Goal: Task Accomplishment & Management: Manage account settings

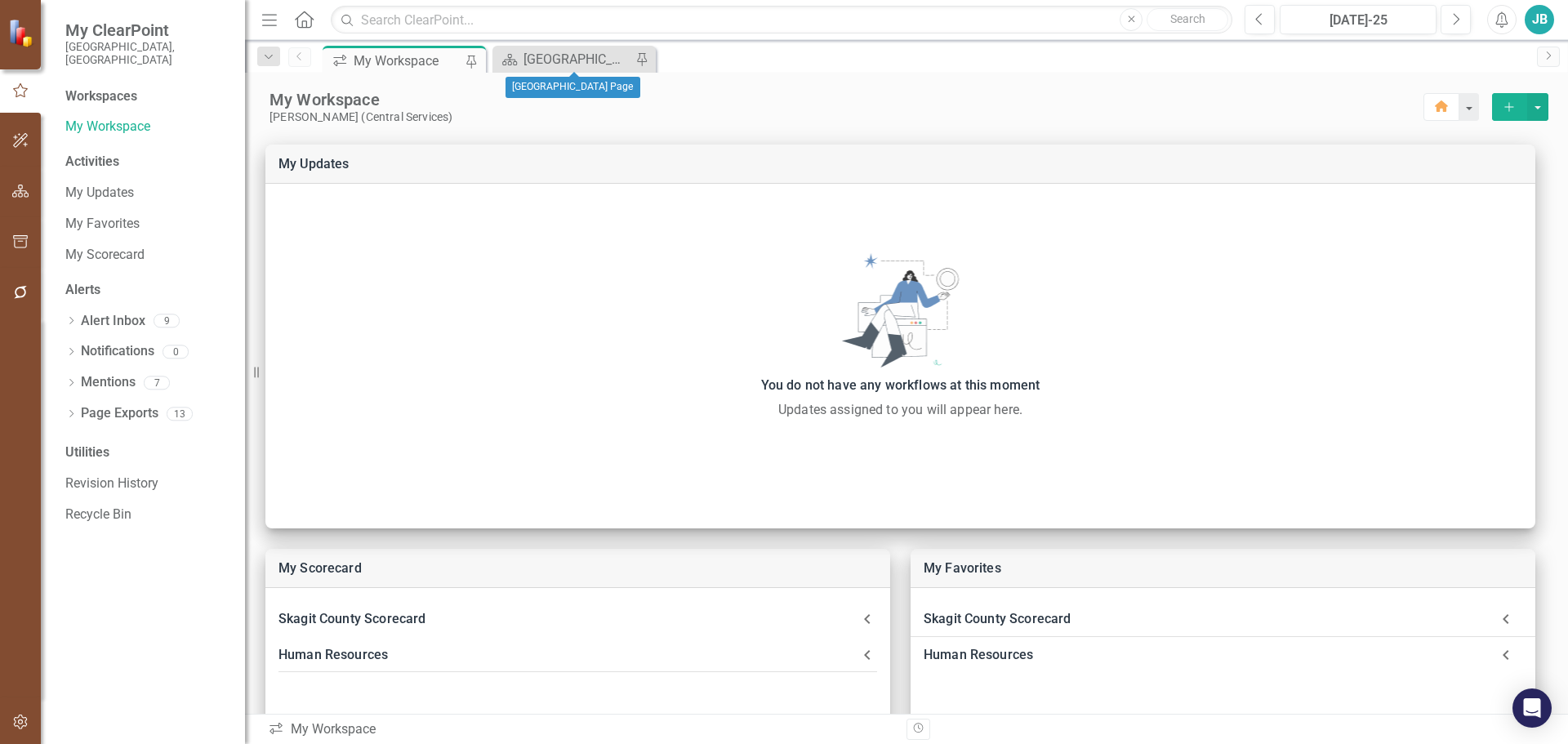
click at [577, 47] on div "Scorecard [GEOGRAPHIC_DATA] Page Pin" at bounding box center [574, 59] width 163 height 27
click at [571, 67] on div "[GEOGRAPHIC_DATA] Page" at bounding box center [577, 58] width 108 height 20
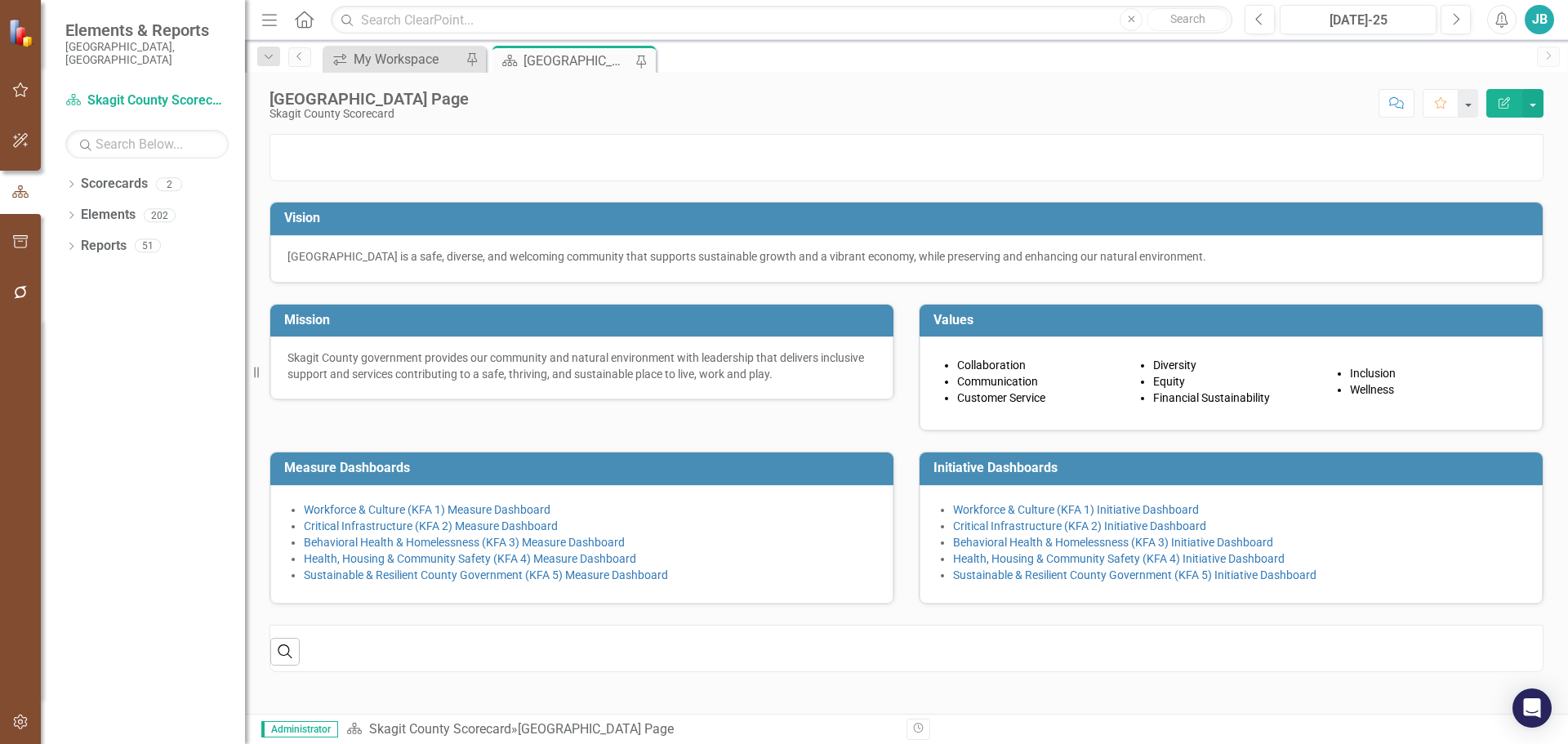
scroll to position [113, 0]
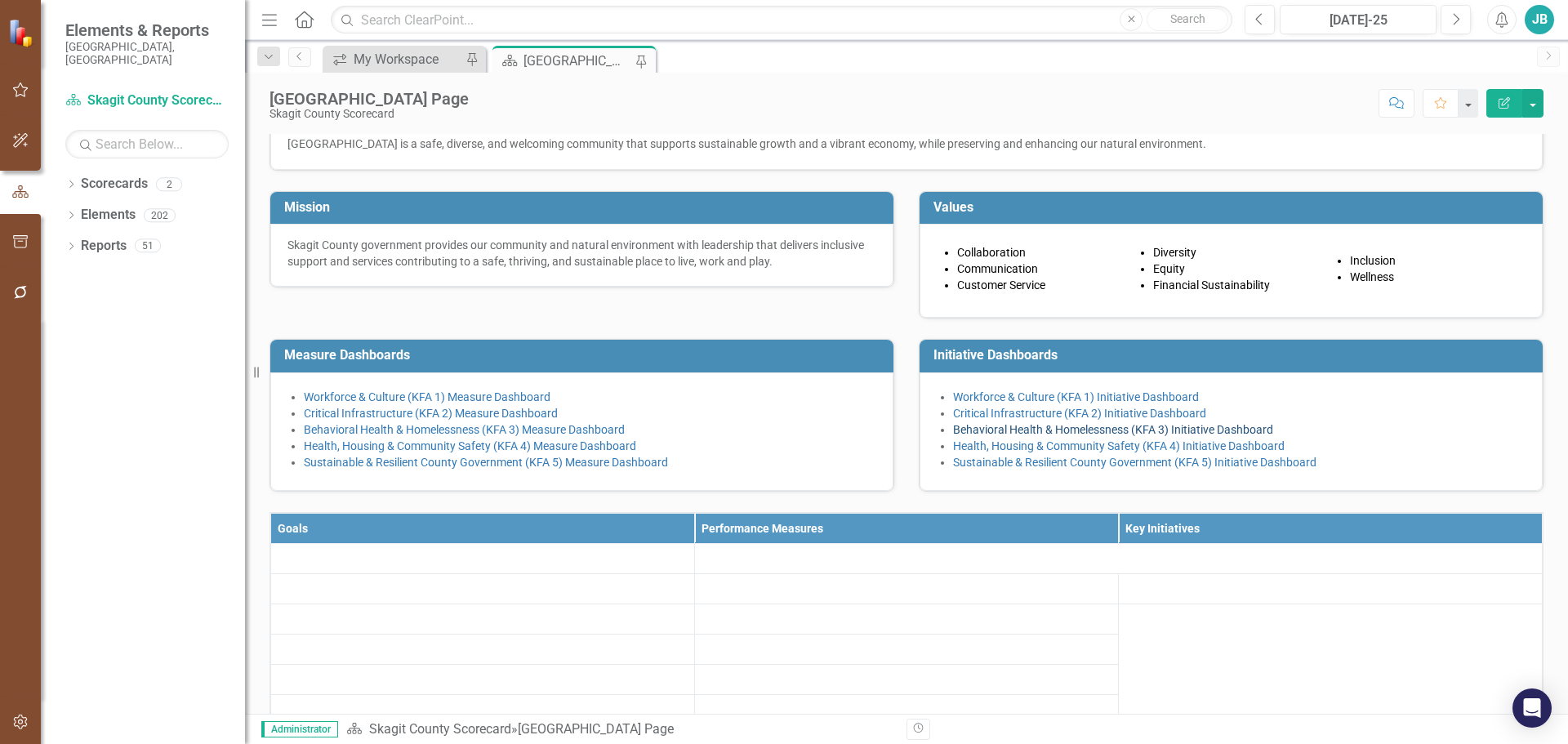
click at [1034, 436] on link "Behavioral Health & Homelessness (KFA 3) Initiative Dashboard" at bounding box center [1113, 428] width 321 height 13
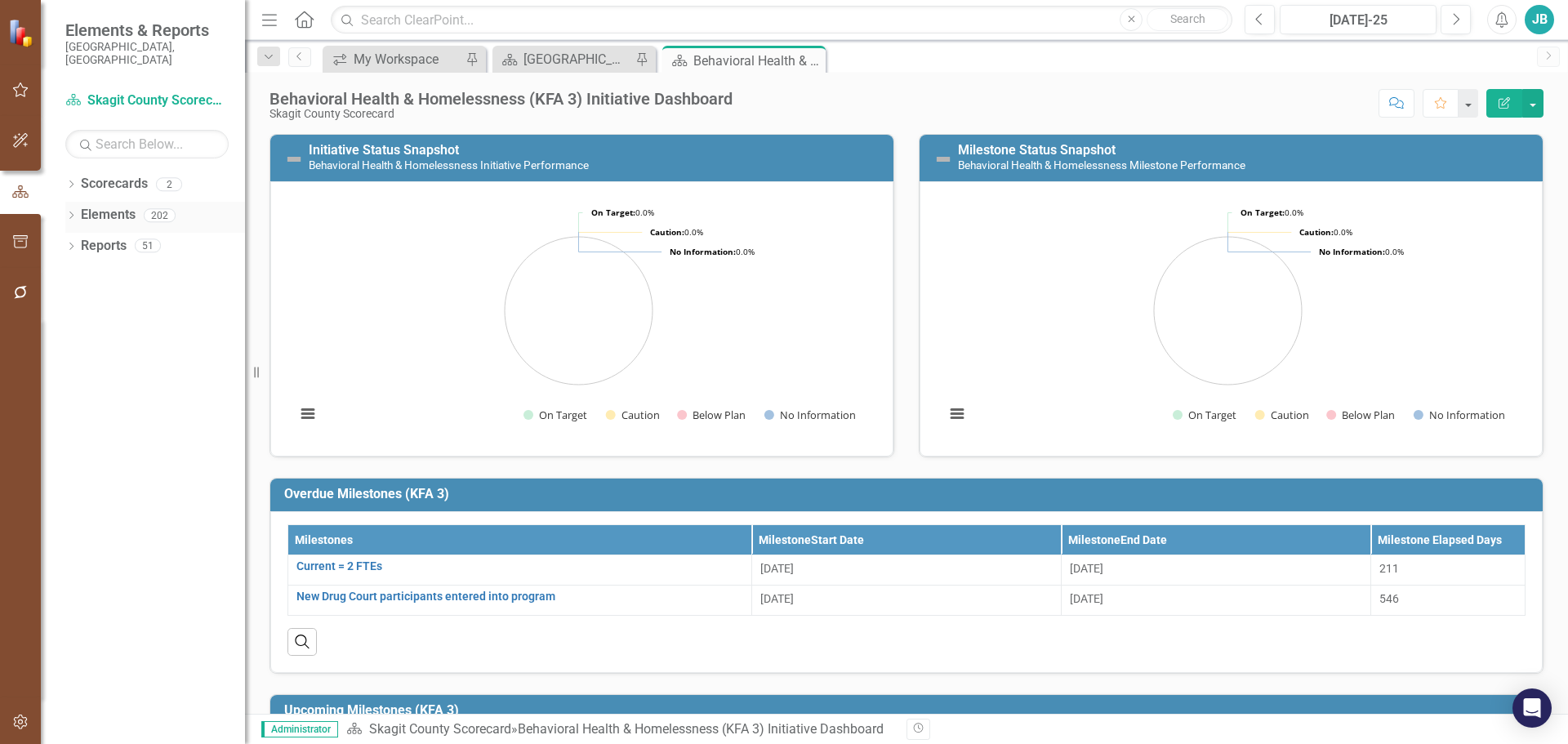
click at [70, 213] on icon "Dropdown" at bounding box center [71, 217] width 12 height 9
click at [79, 245] on div "Dropdown Goal Goals 17" at bounding box center [159, 249] width 172 height 31
click at [75, 244] on icon "Dropdown" at bounding box center [80, 248] width 12 height 9
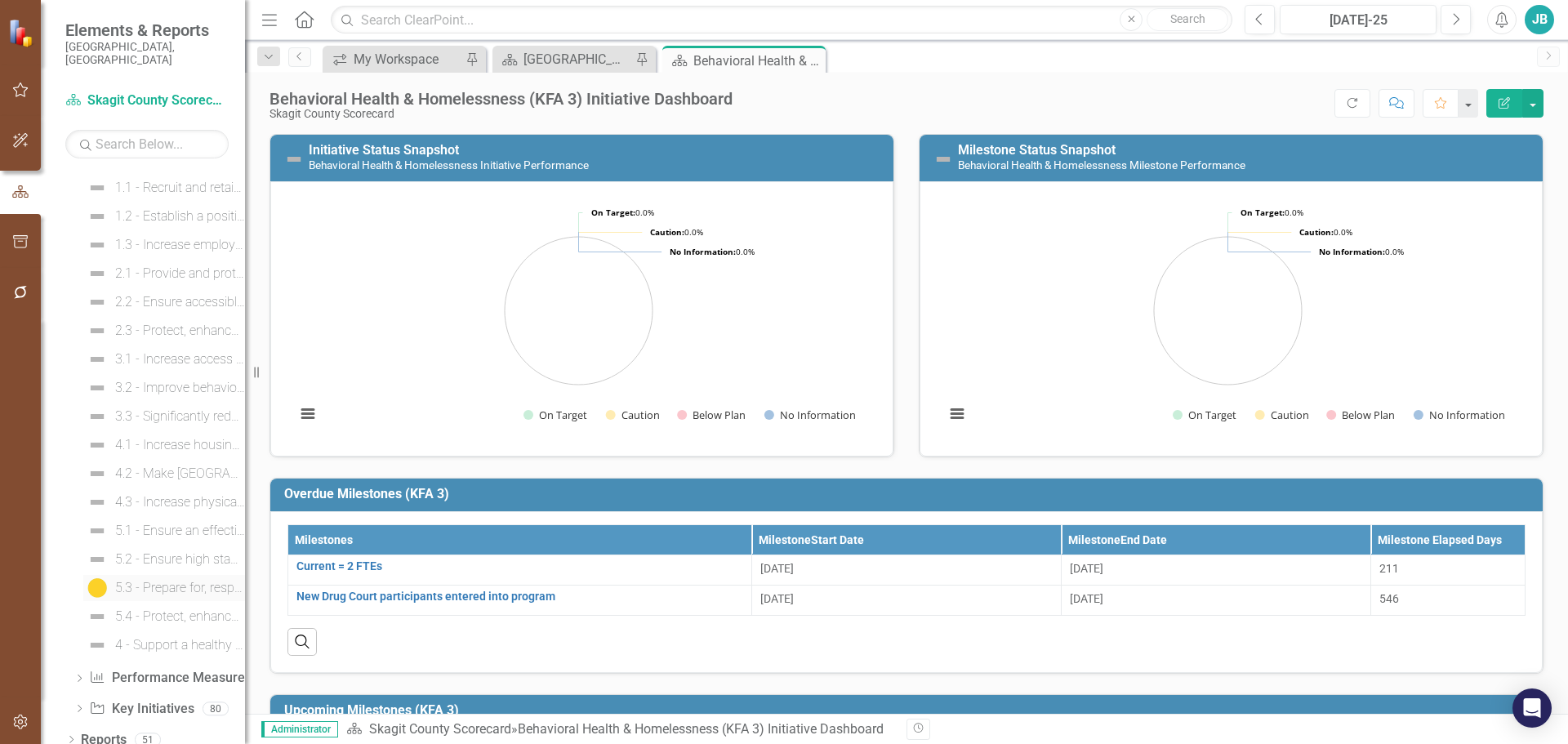
click at [184, 581] on div "5.3 - Prepare for, respond to, and recover from disasters, events, incidents, a…" at bounding box center [181, 588] width 130 height 15
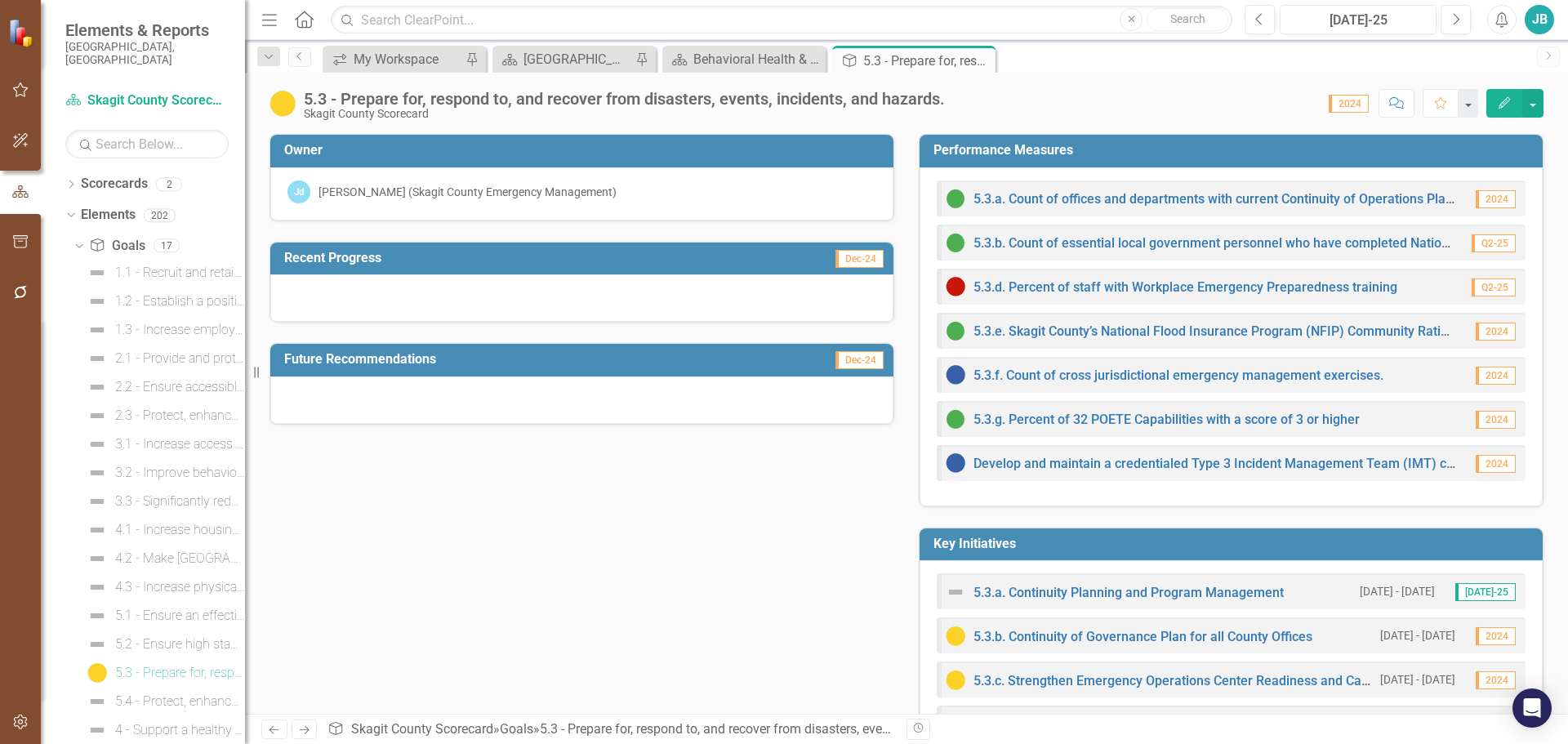
drag, startPoint x: 555, startPoint y: 352, endPoint x: 557, endPoint y: 380, distance: 28.1
click at [557, 380] on div "Future Recommendations Dec-24" at bounding box center [581, 384] width 625 height 82
click at [1501, 104] on icon "button" at bounding box center [1505, 103] width 12 height 12
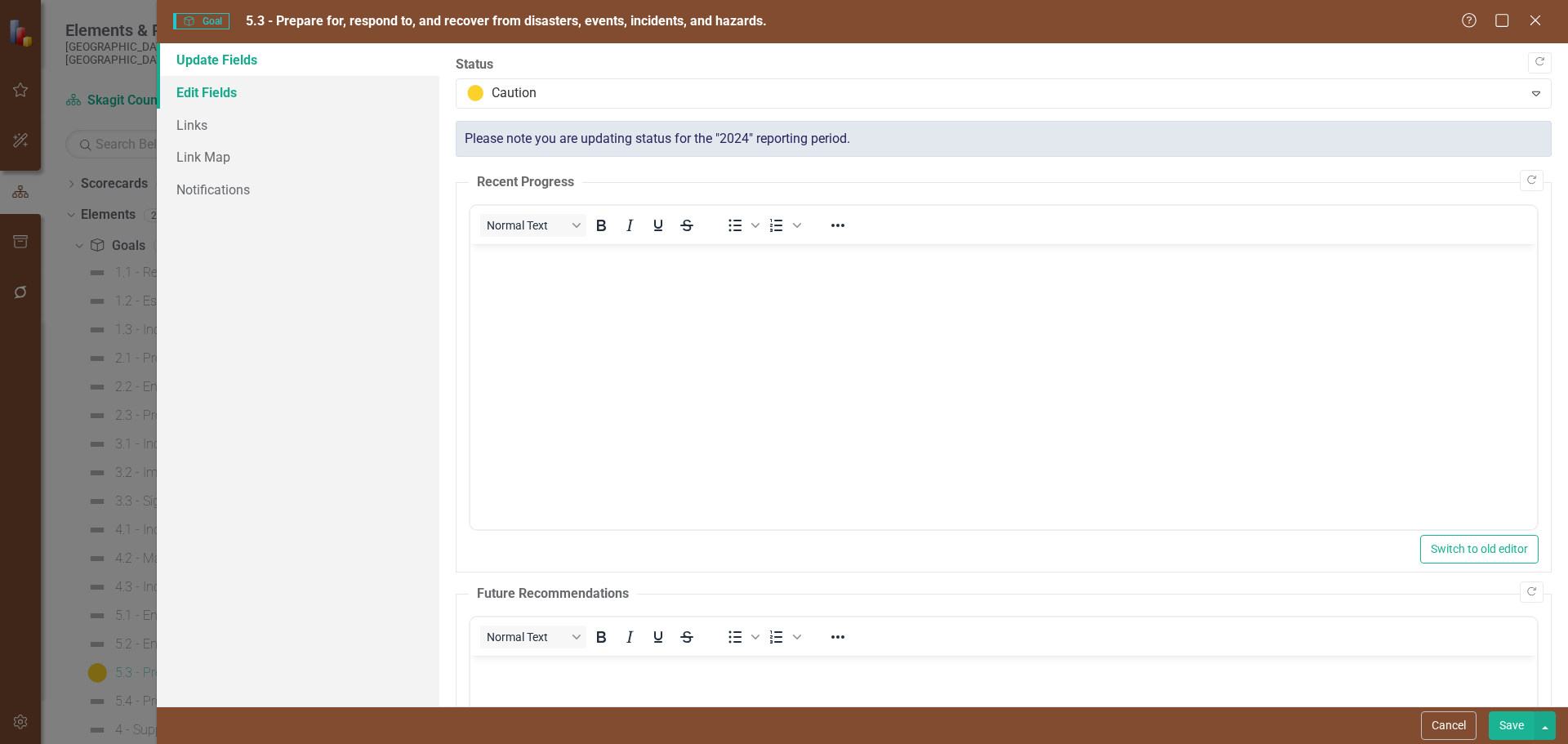
click at [248, 95] on link "Edit Fields" at bounding box center [297, 92] width 283 height 33
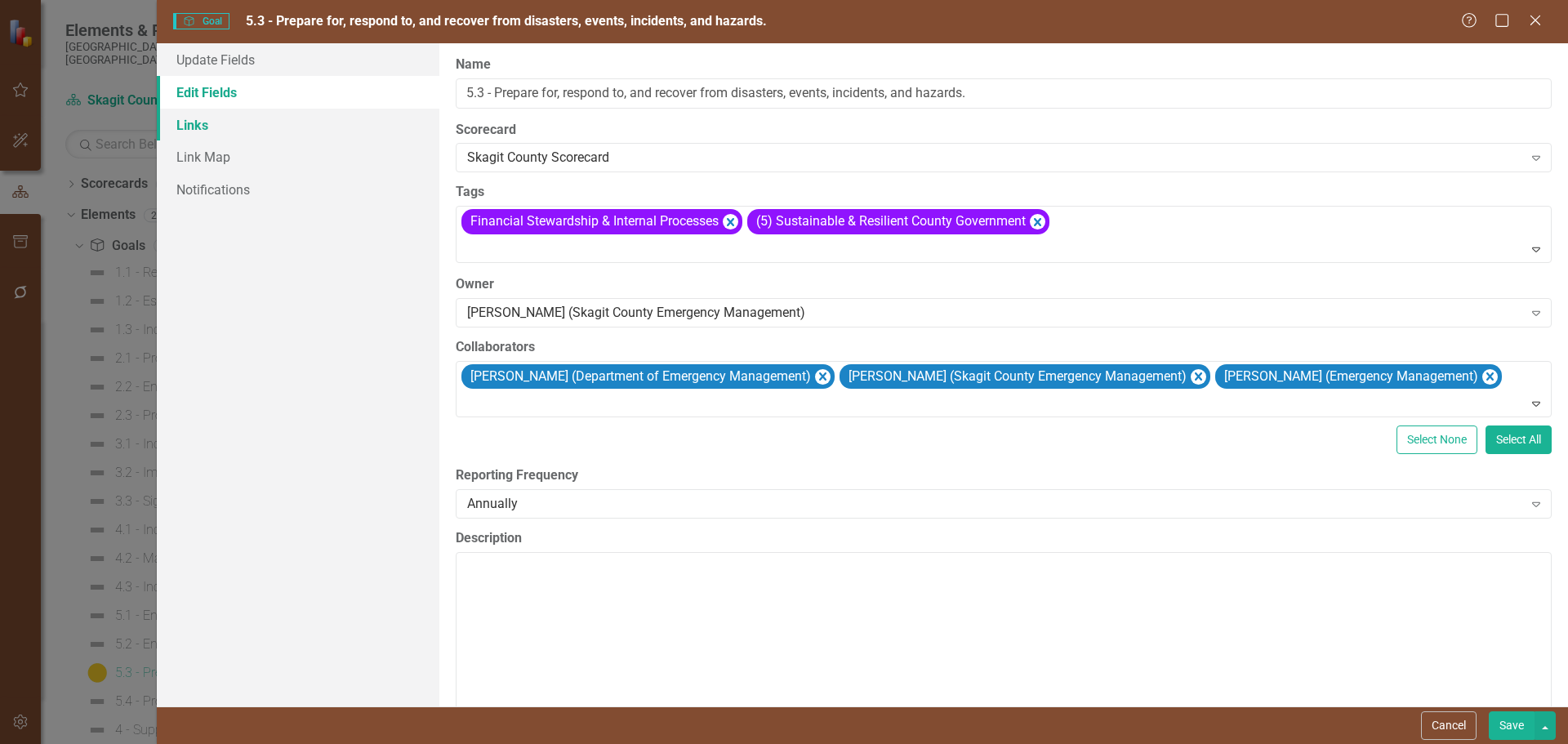
click at [222, 131] on link "Links" at bounding box center [297, 125] width 283 height 33
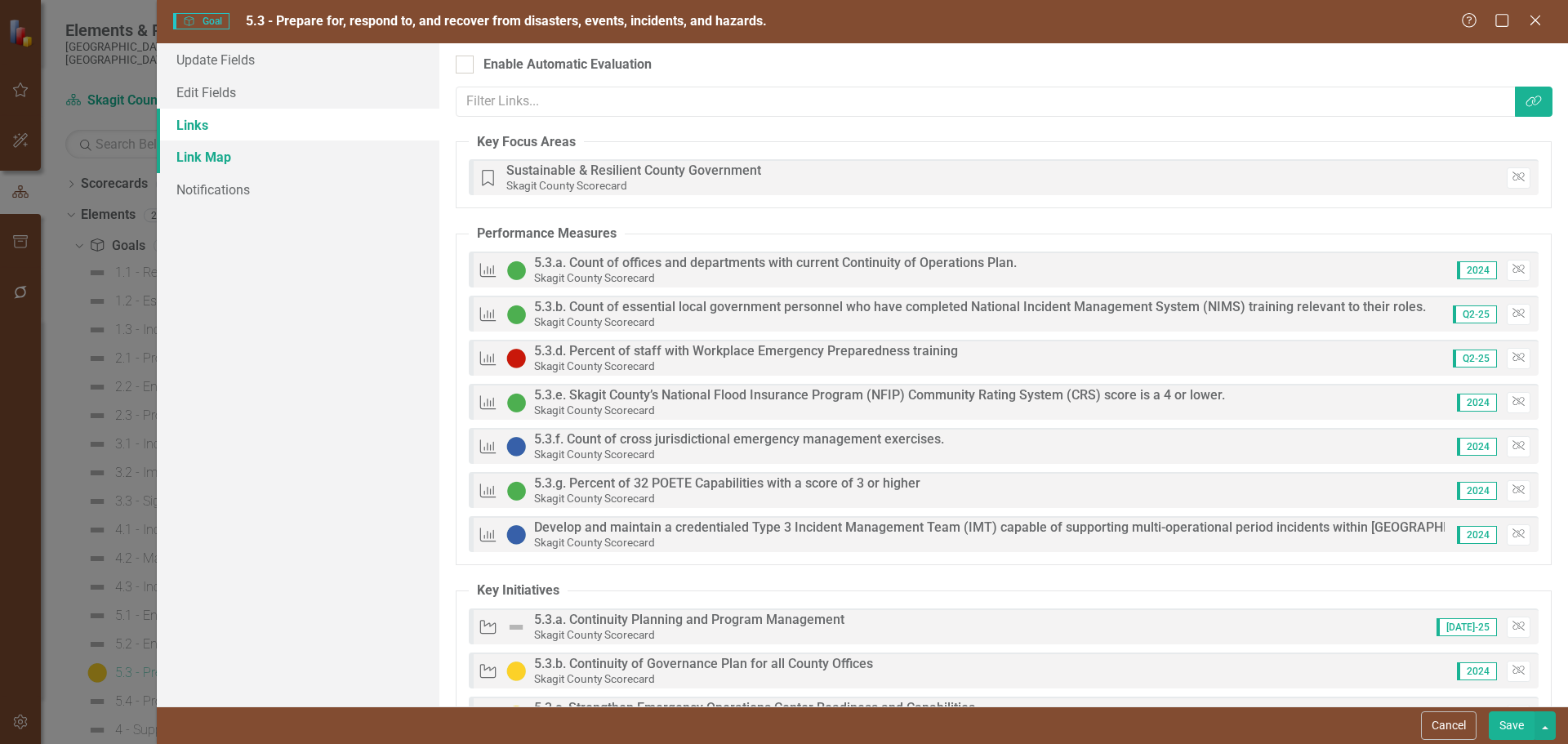
click at [222, 159] on link "Link Map" at bounding box center [297, 157] width 283 height 33
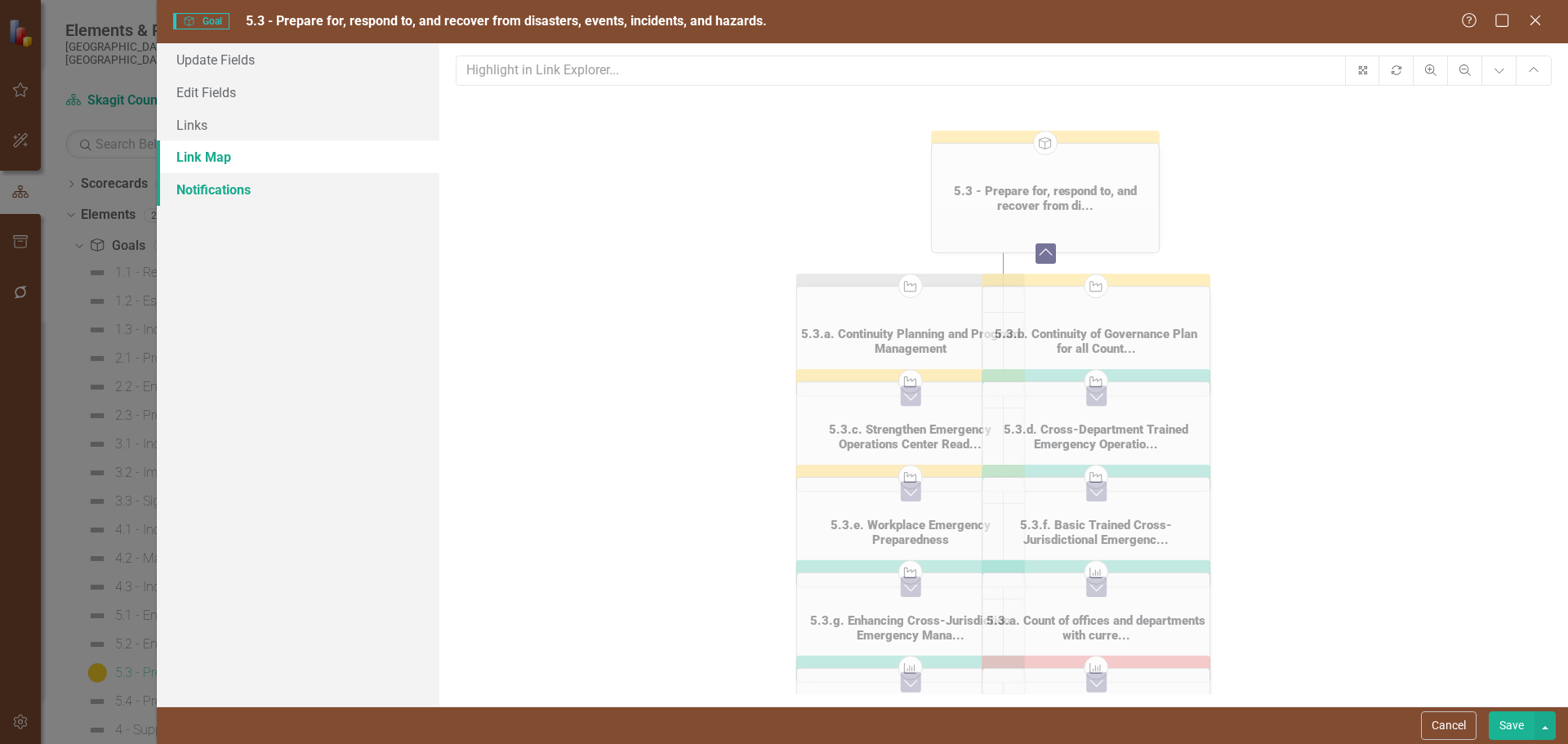
click at [224, 193] on link "Notifications" at bounding box center [297, 189] width 283 height 33
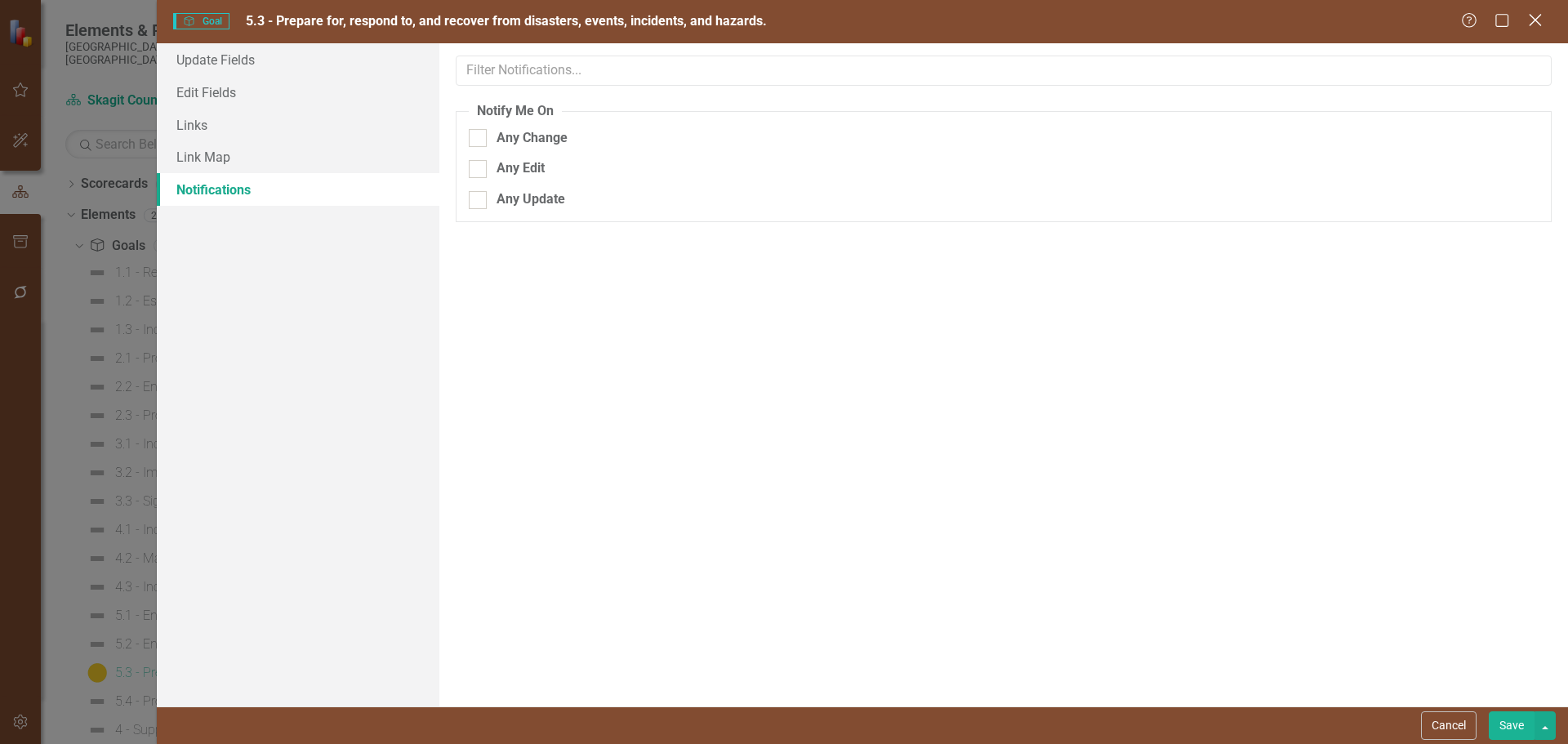
click at [1530, 23] on icon "Close" at bounding box center [1534, 20] width 20 height 16
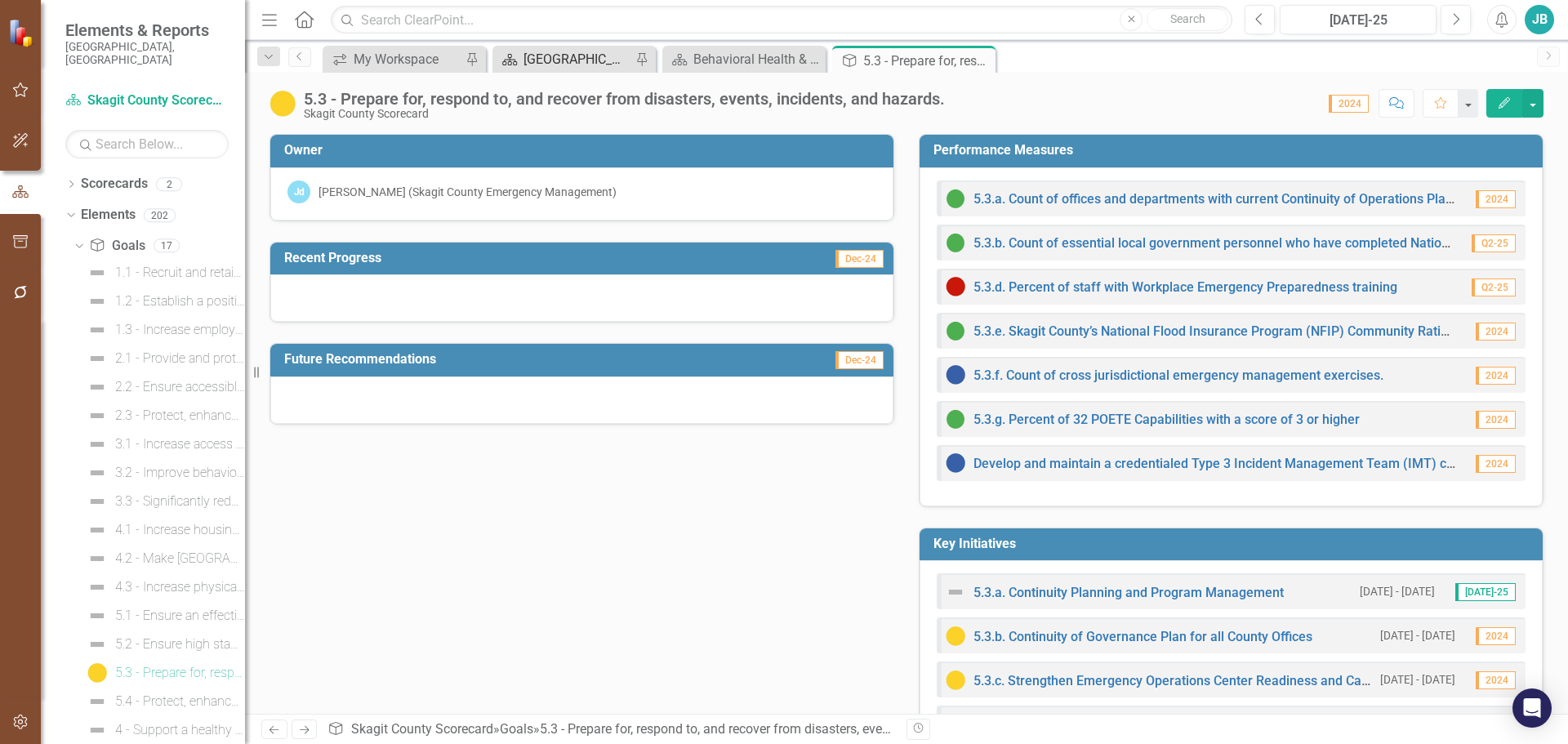
click at [626, 64] on div "[GEOGRAPHIC_DATA] Page" at bounding box center [577, 58] width 108 height 20
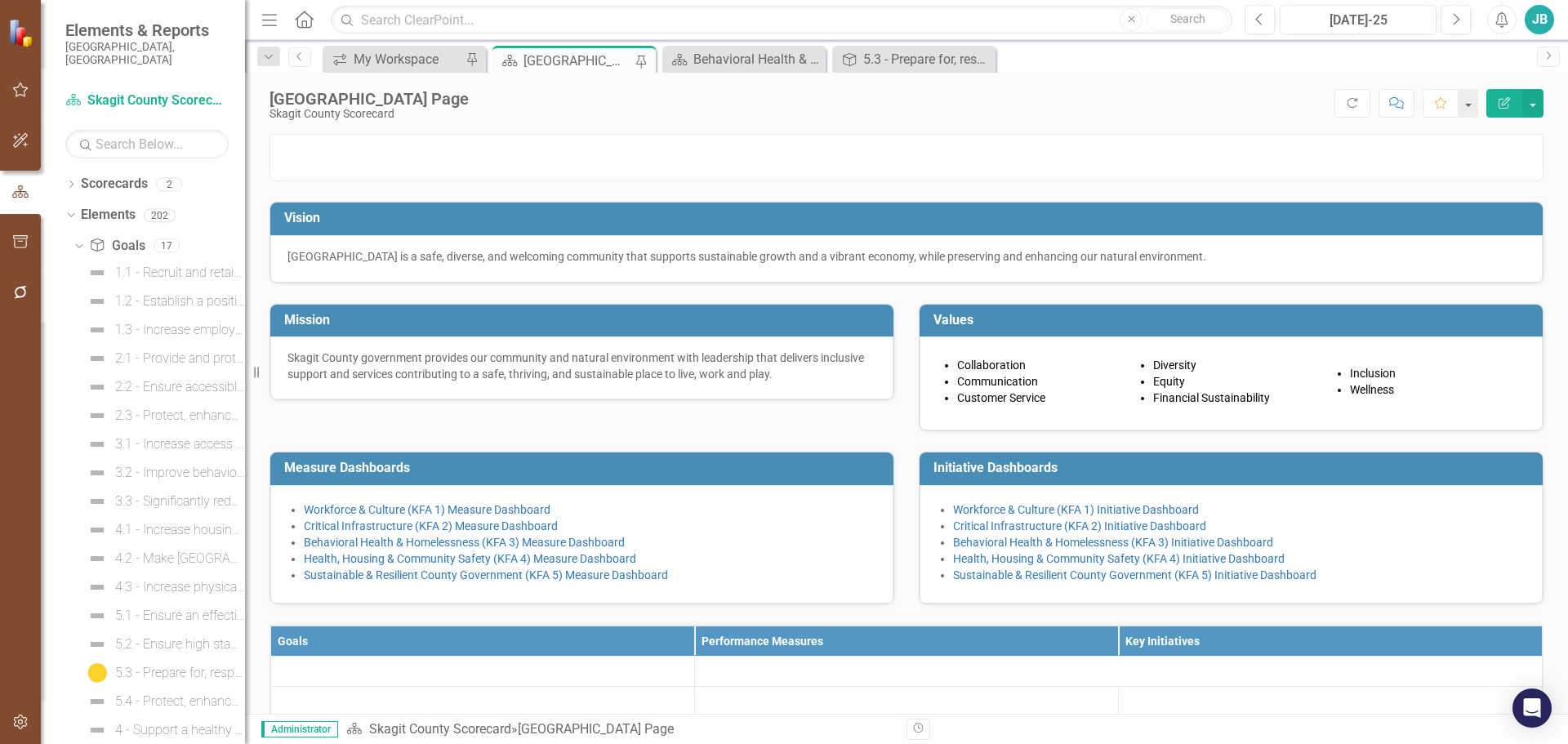
scroll to position [326, 0]
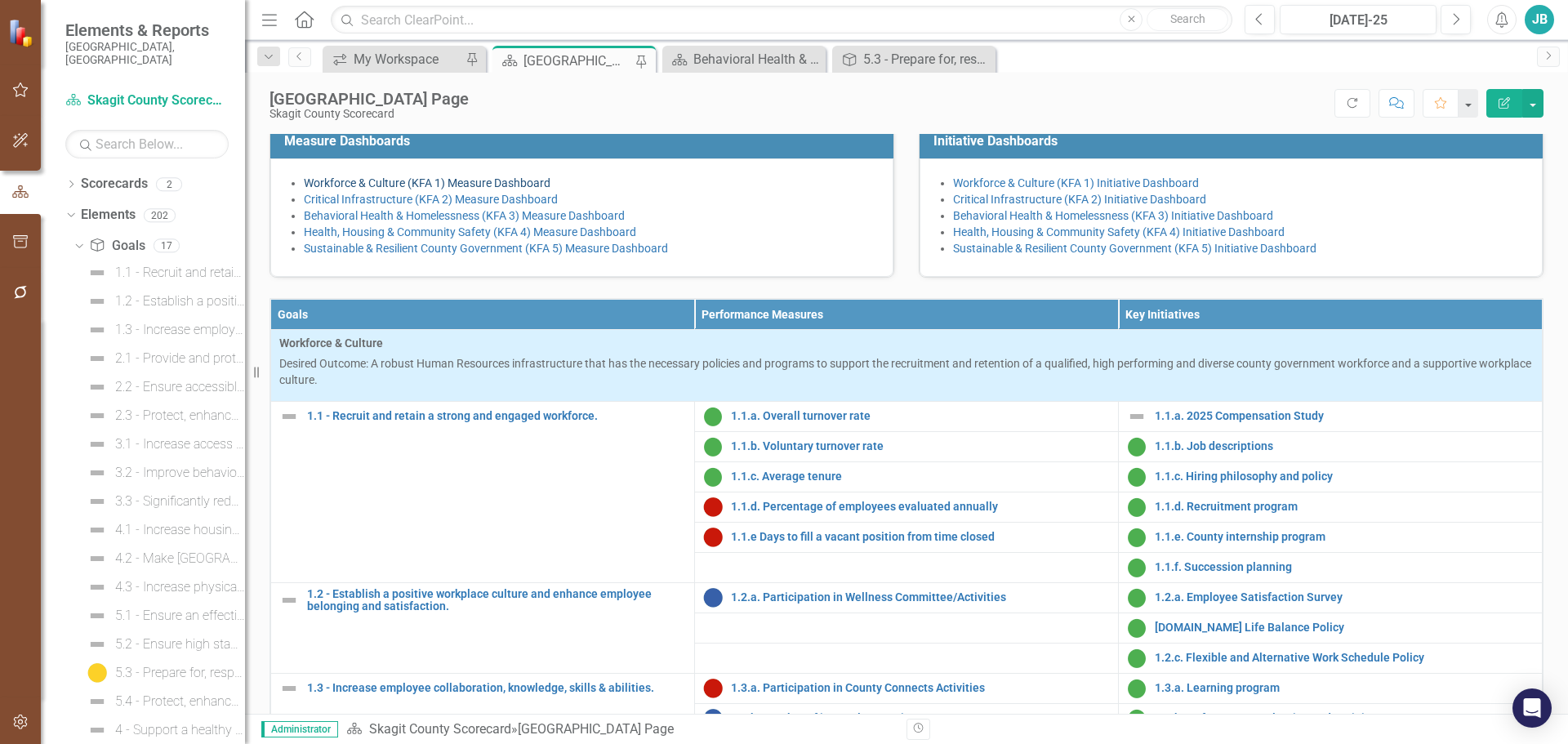
click at [392, 189] on link "Workforce & Culture (KFA 1) Measure Dashboard" at bounding box center [427, 183] width 247 height 13
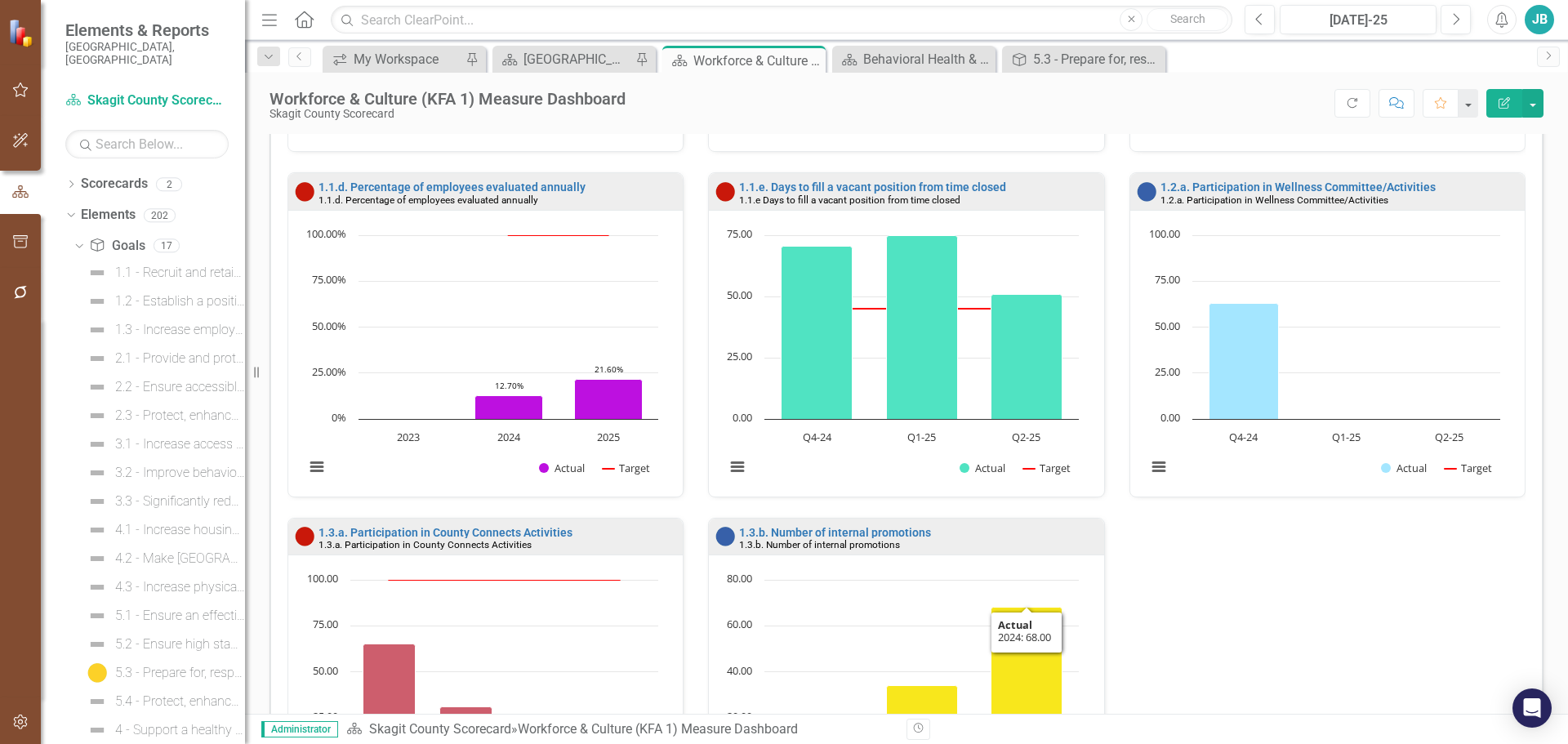
scroll to position [490, 0]
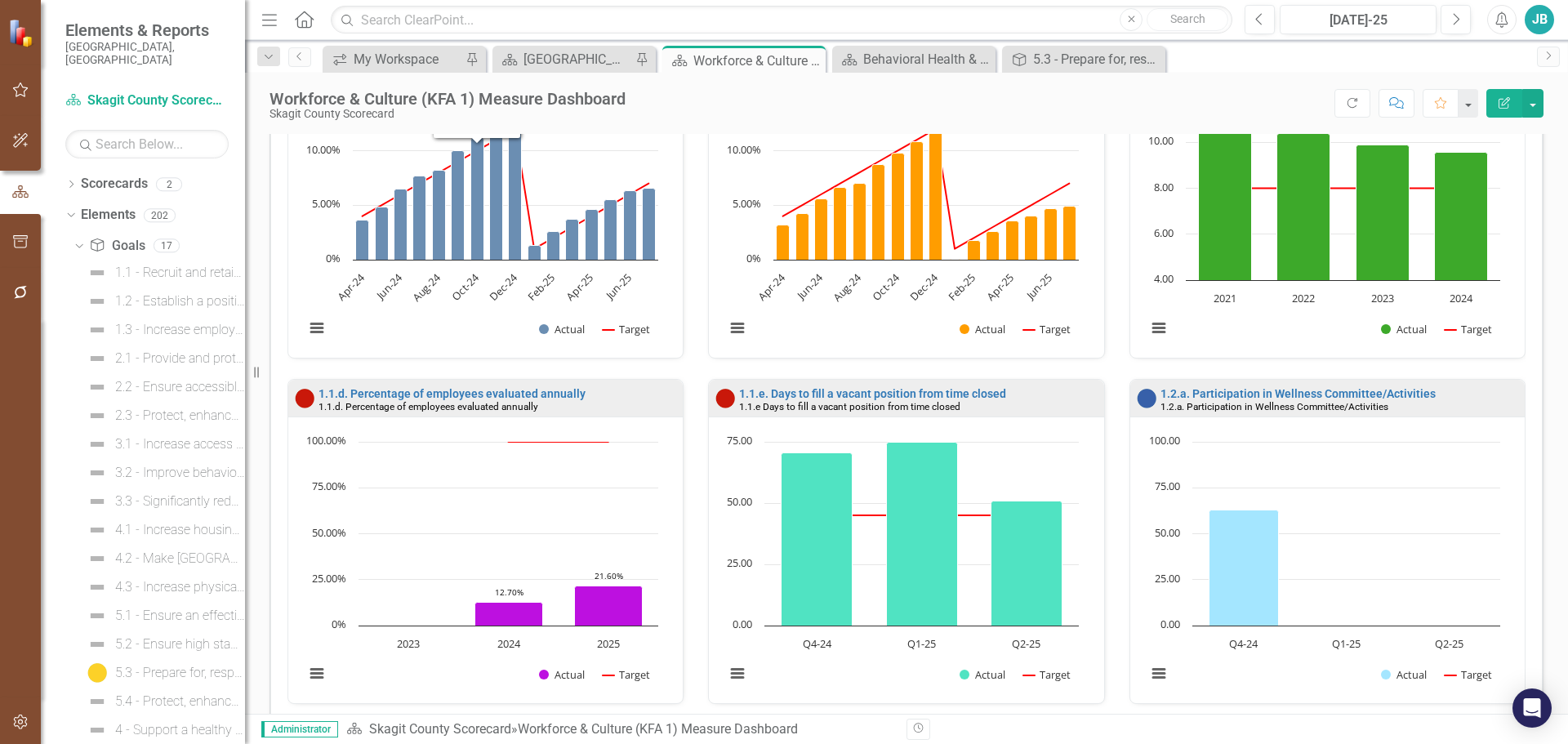
click at [584, 74] on div "Workforce & Culture (KFA 1) Measure Dashboard Skagit County Scorecard Score: N/…" at bounding box center [906, 97] width 1323 height 49
click at [587, 59] on div "[GEOGRAPHIC_DATA] Page" at bounding box center [577, 58] width 108 height 20
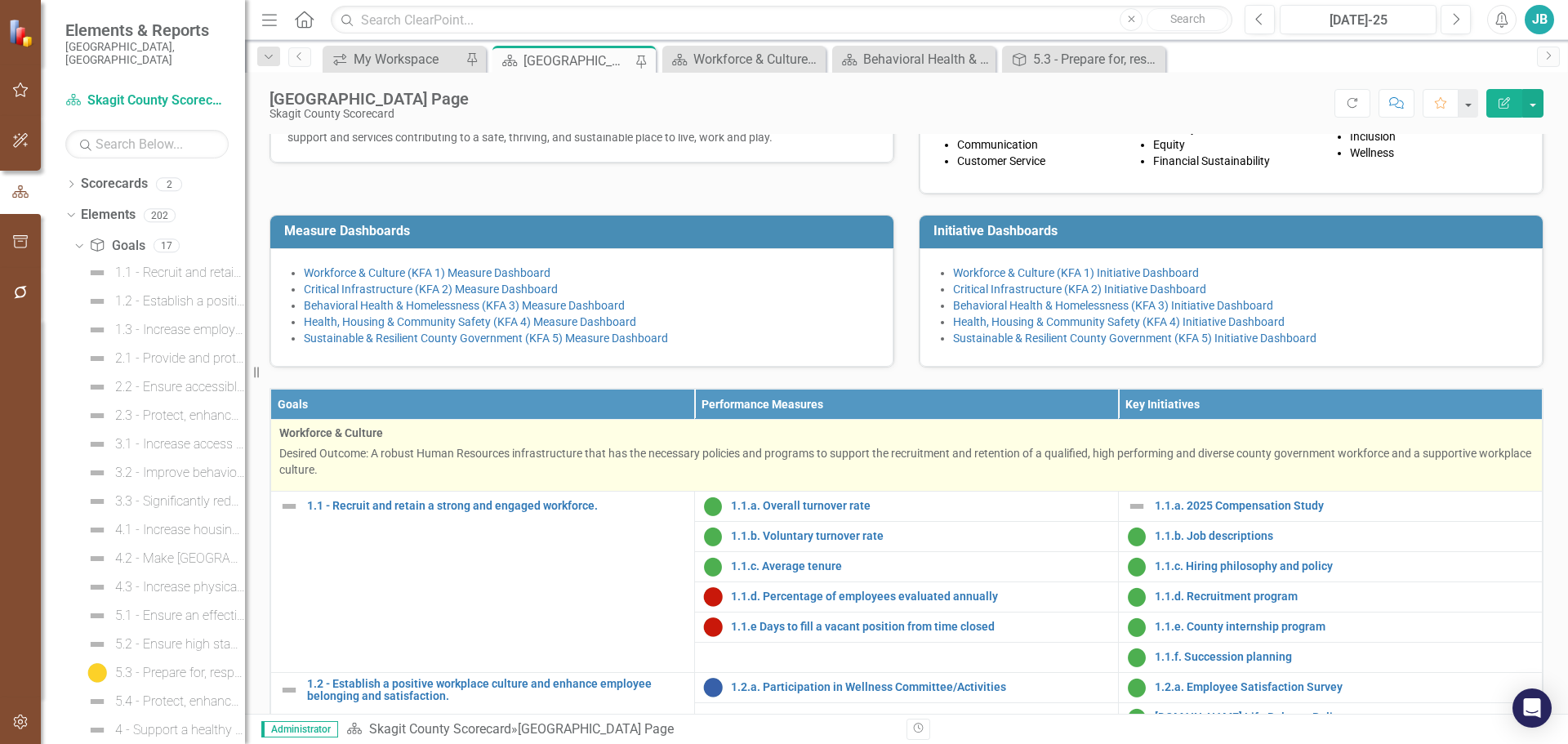
scroll to position [245, 0]
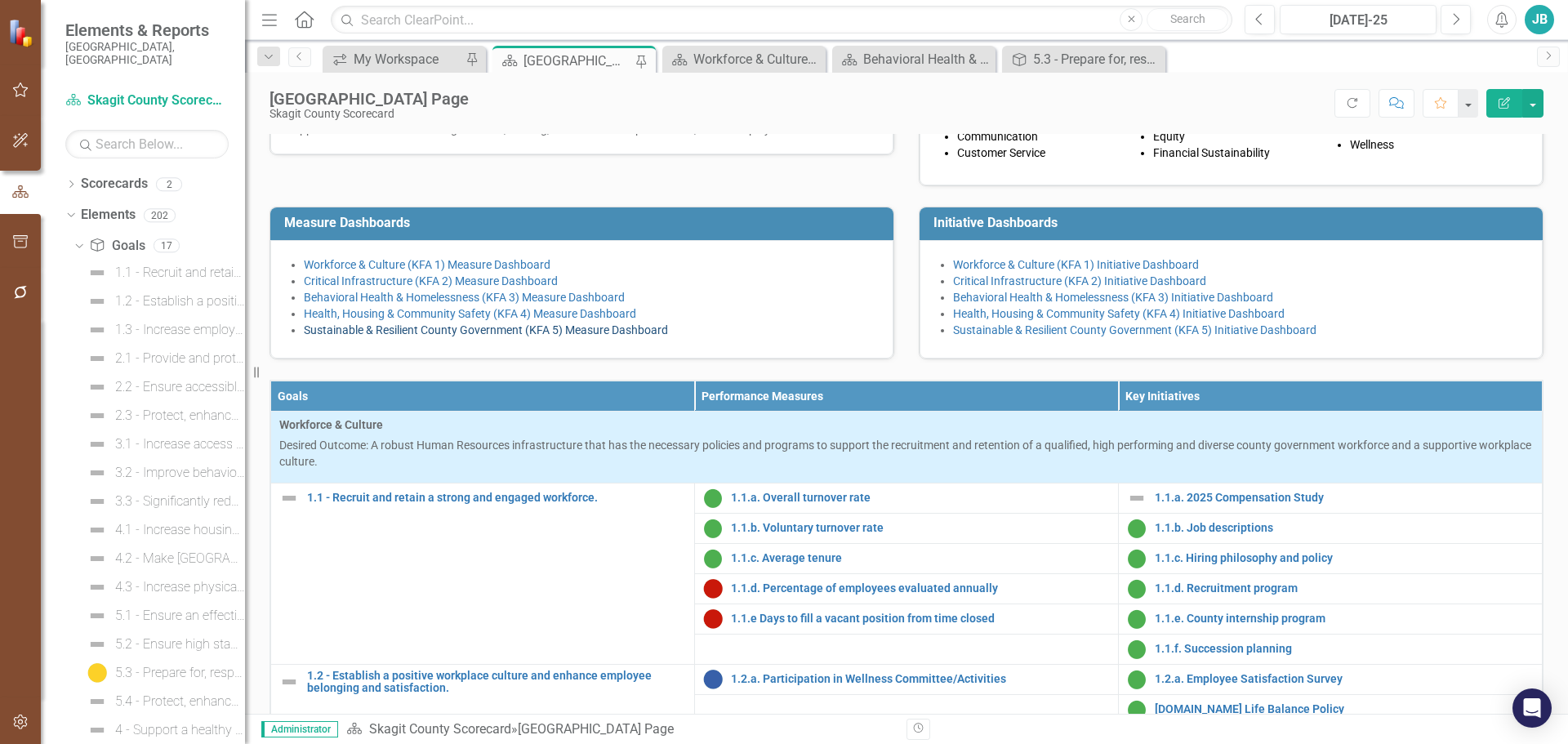
click at [460, 336] on link "Sustainable & Resilient County Government (KFA 5) Measure Dashboard" at bounding box center [486, 329] width 364 height 13
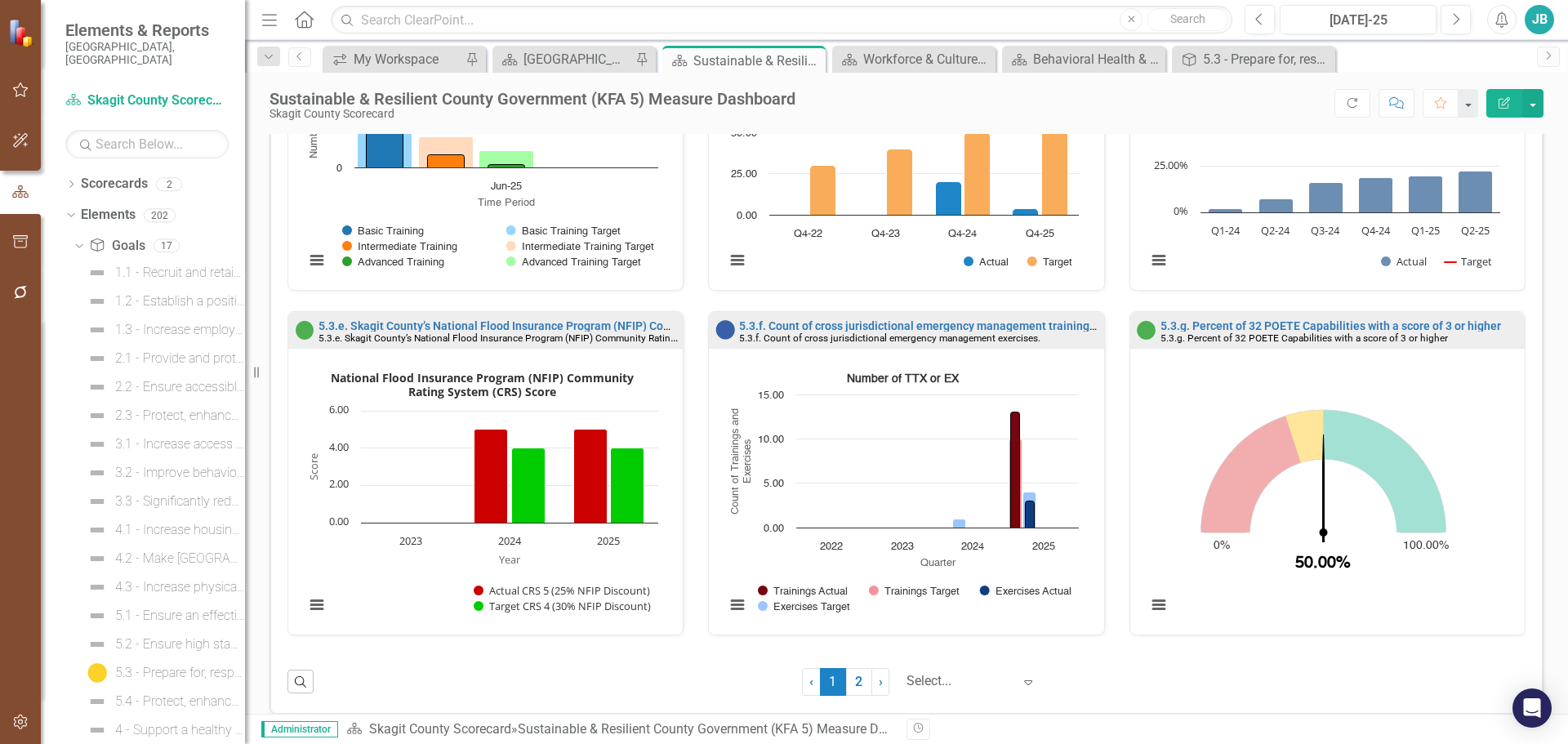
scroll to position [1437, 0]
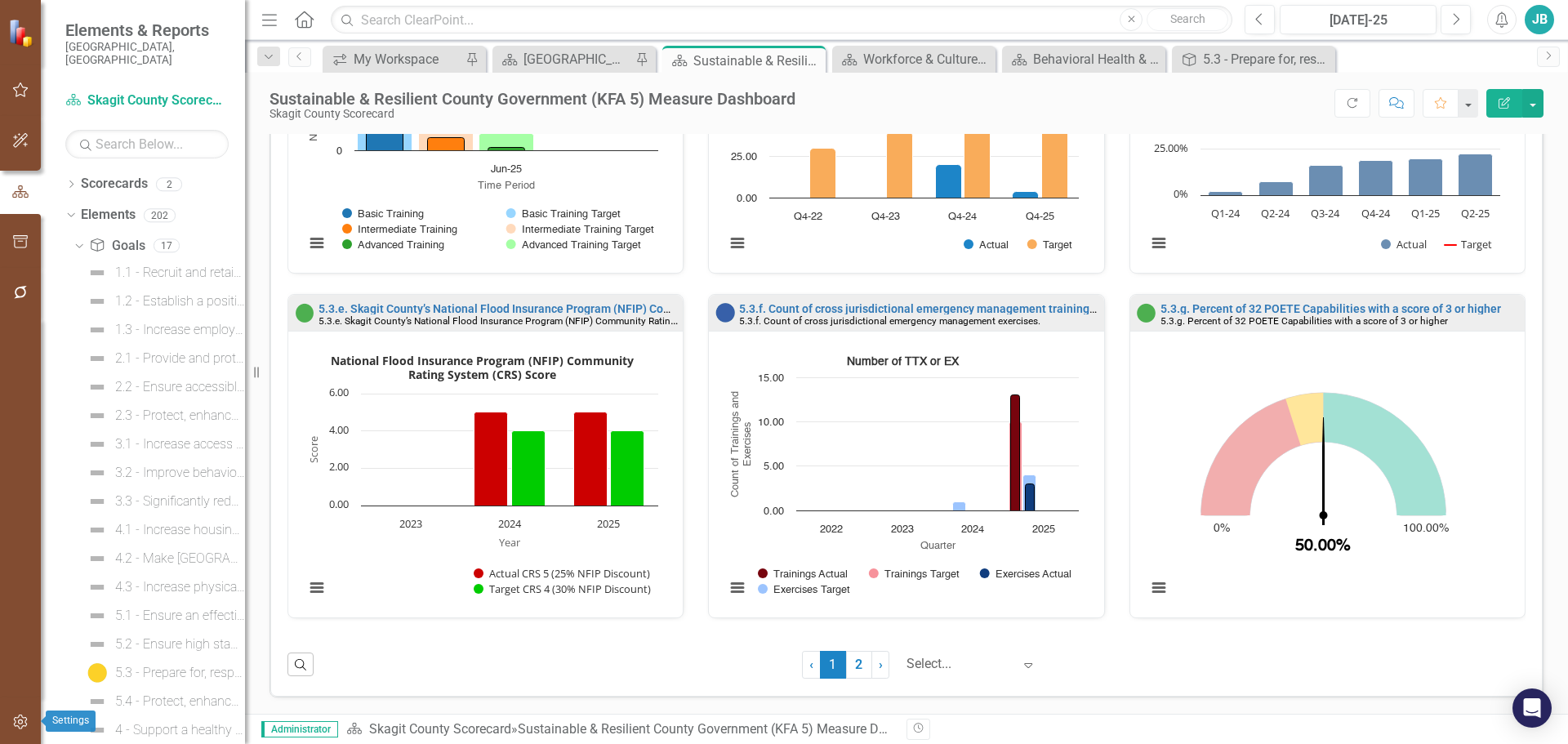
click at [17, 728] on icon "button" at bounding box center [21, 721] width 17 height 13
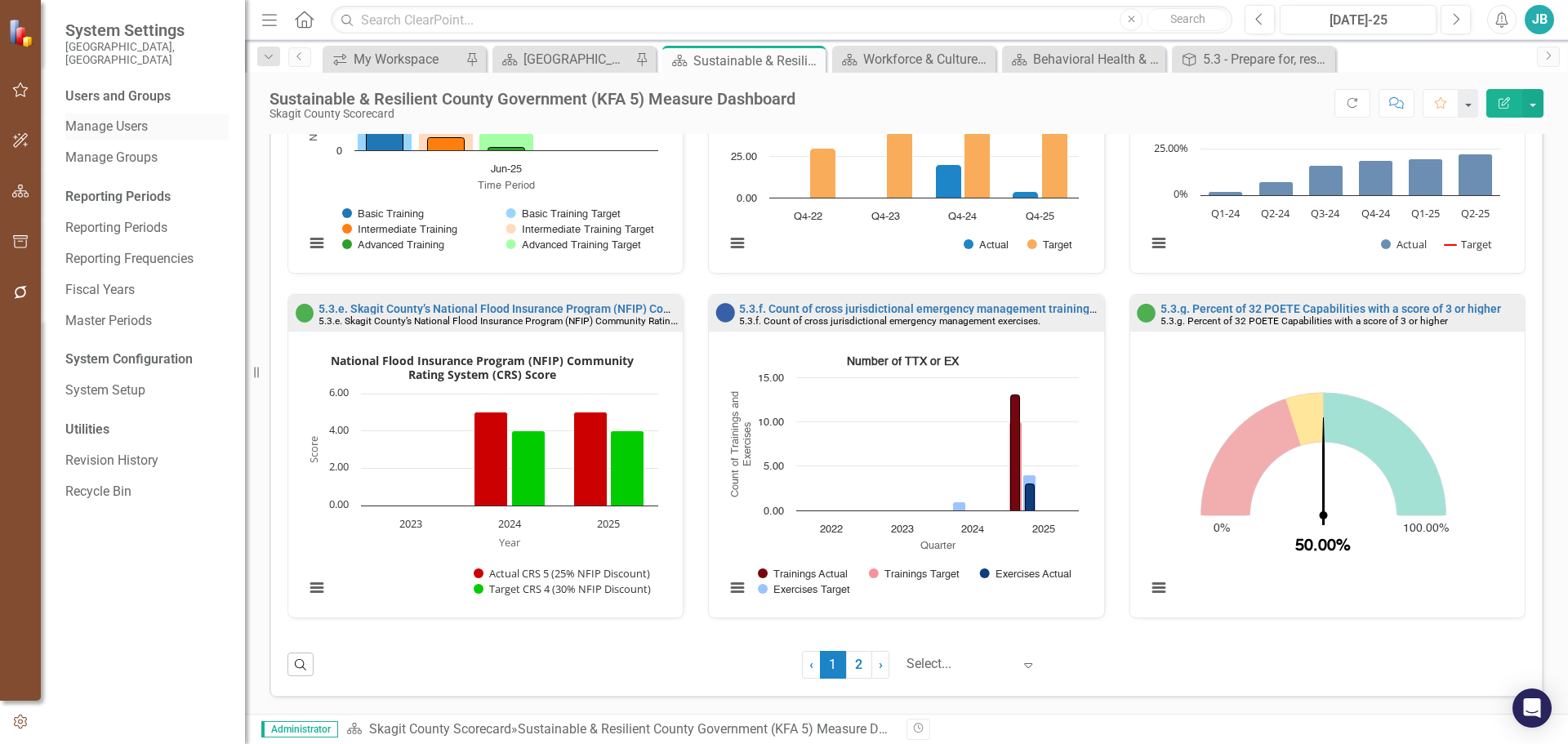
click at [125, 118] on link "Manage Users" at bounding box center [147, 126] width 163 height 18
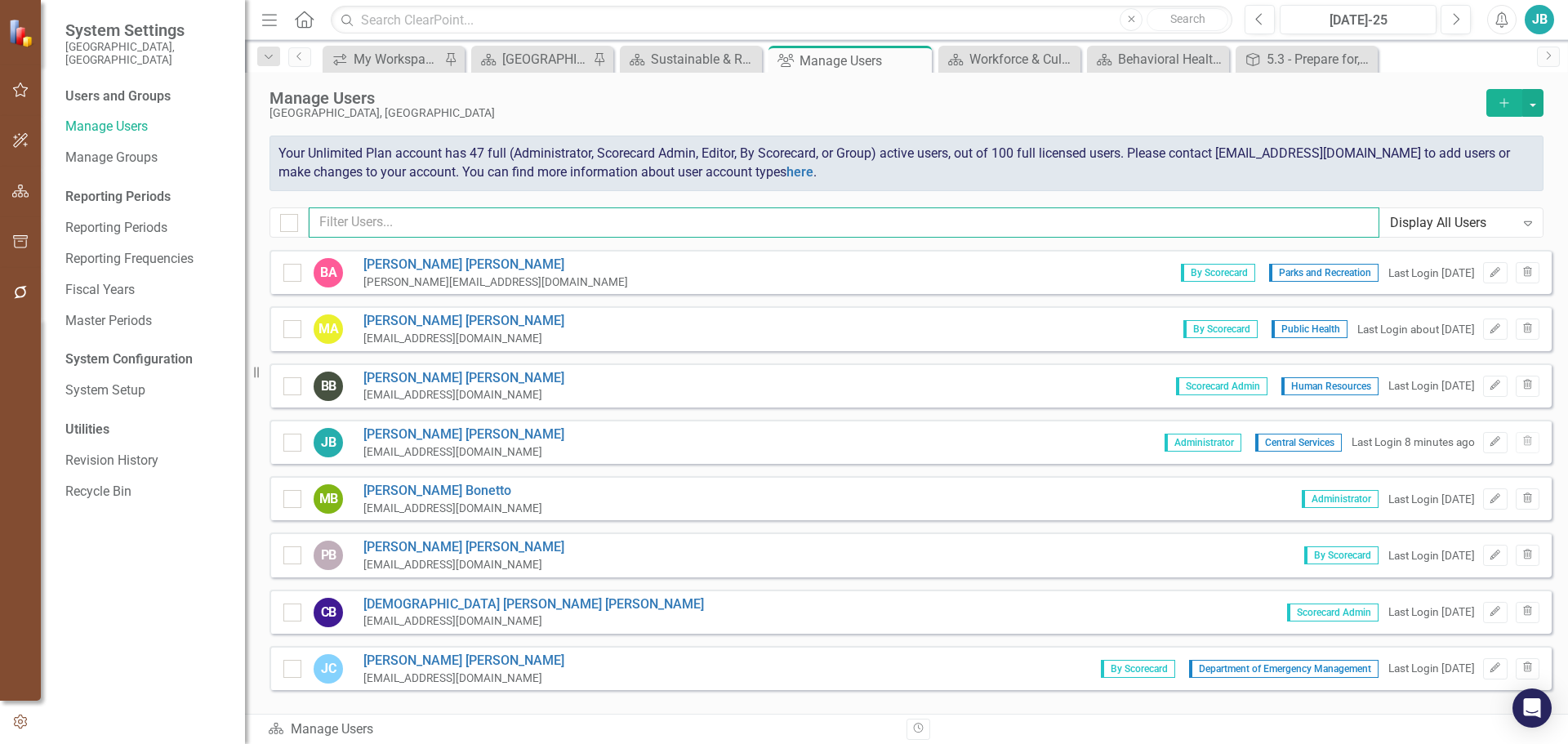
click at [357, 219] on input "text" at bounding box center [844, 222] width 1071 height 30
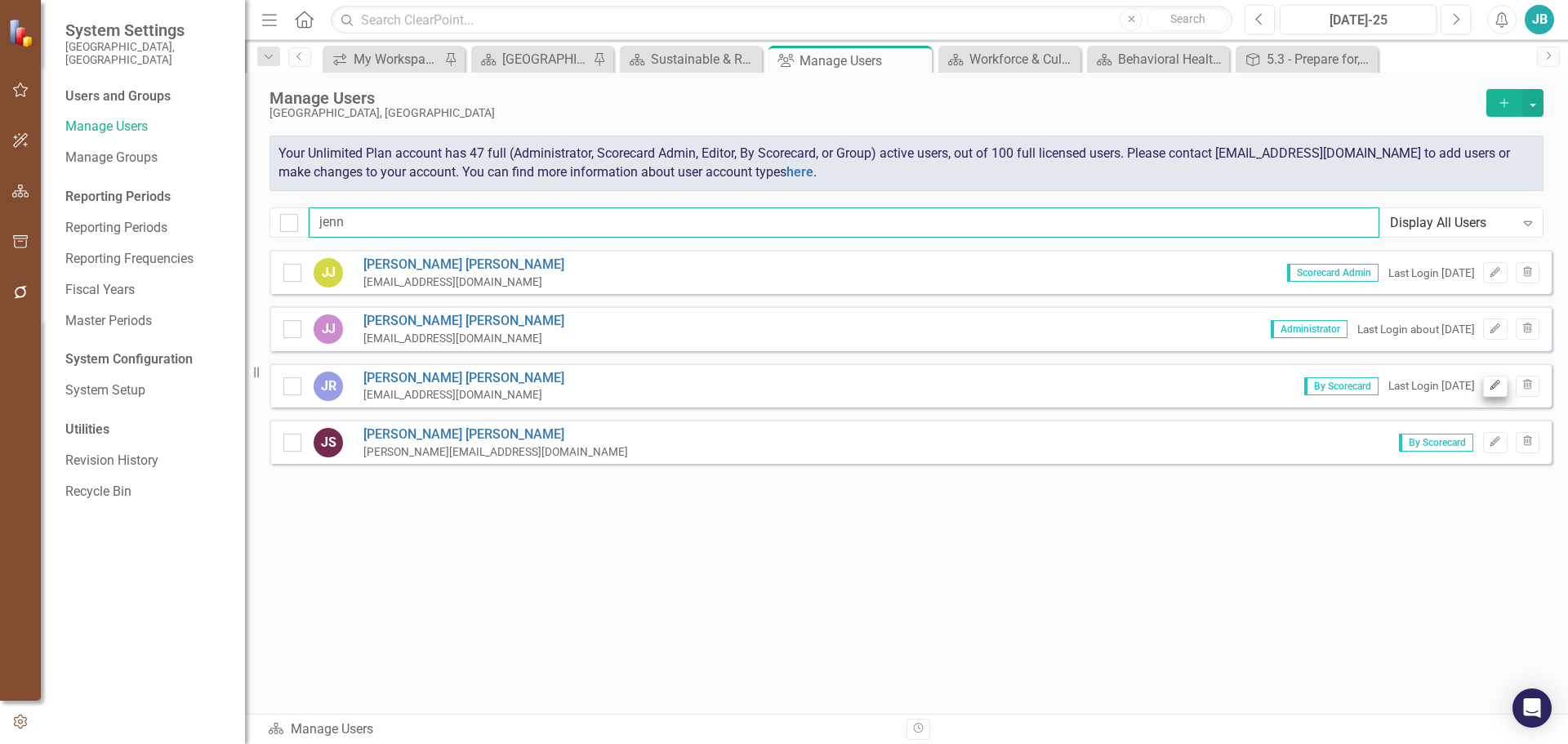
type input "jenn"
click at [1501, 392] on button "Edit" at bounding box center [1495, 387] width 23 height 21
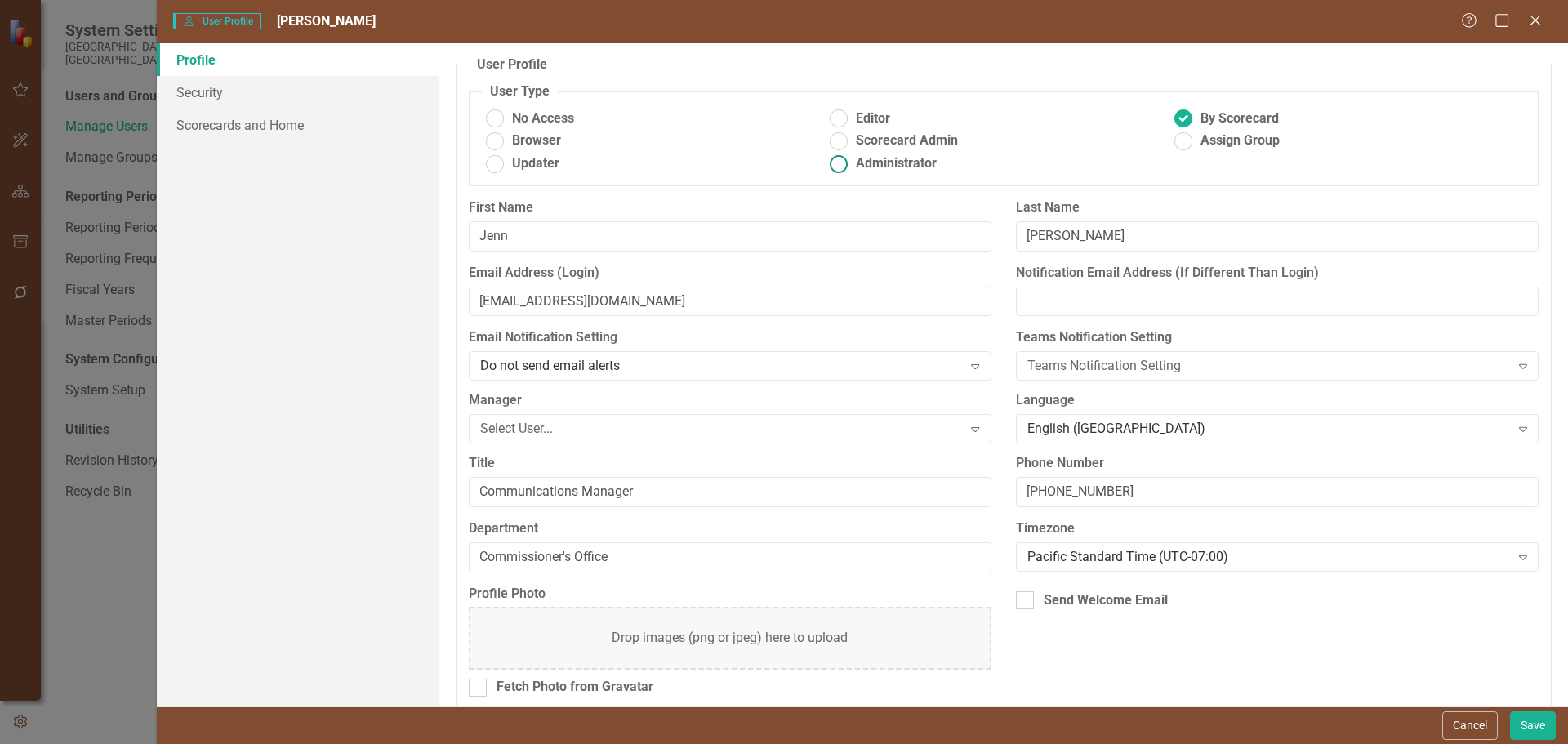
click at [851, 171] on label "Administrator" at bounding box center [998, 163] width 345 height 18
click at [851, 171] on input "Administrator" at bounding box center [839, 164] width 25 height 25
radio input "true"
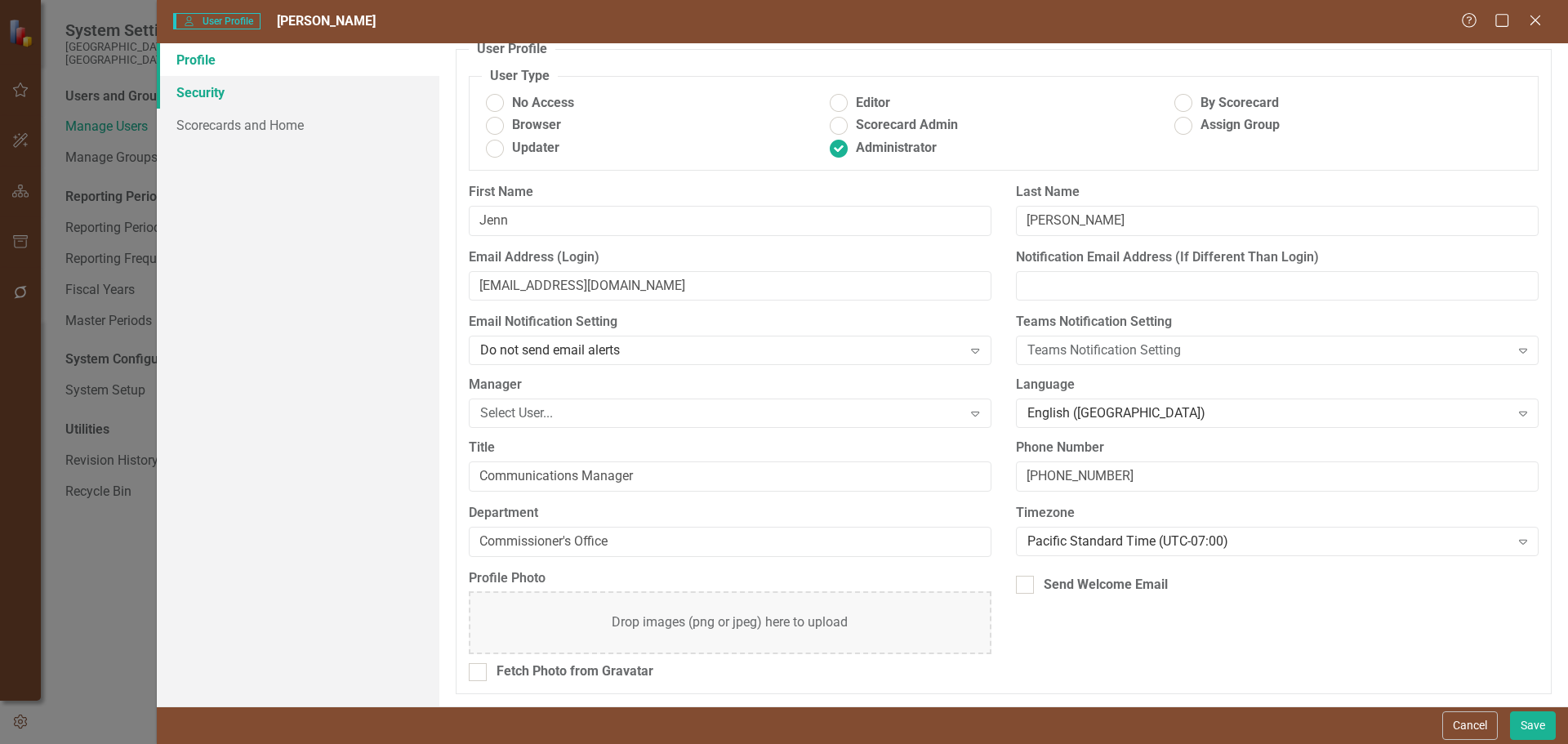
click at [223, 94] on link "Security" at bounding box center [297, 92] width 283 height 33
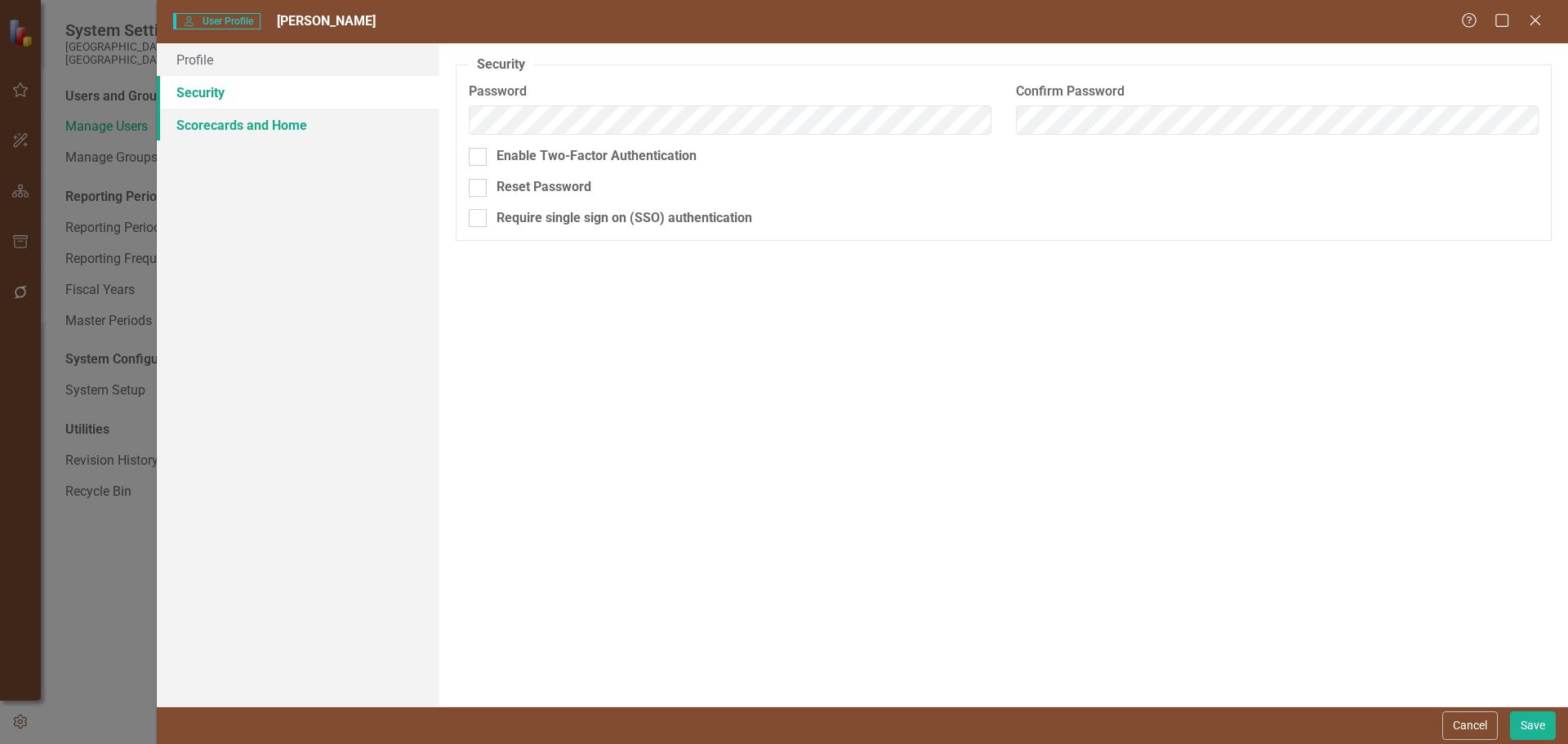
click at [194, 113] on link "Scorecards and Home" at bounding box center [297, 125] width 283 height 33
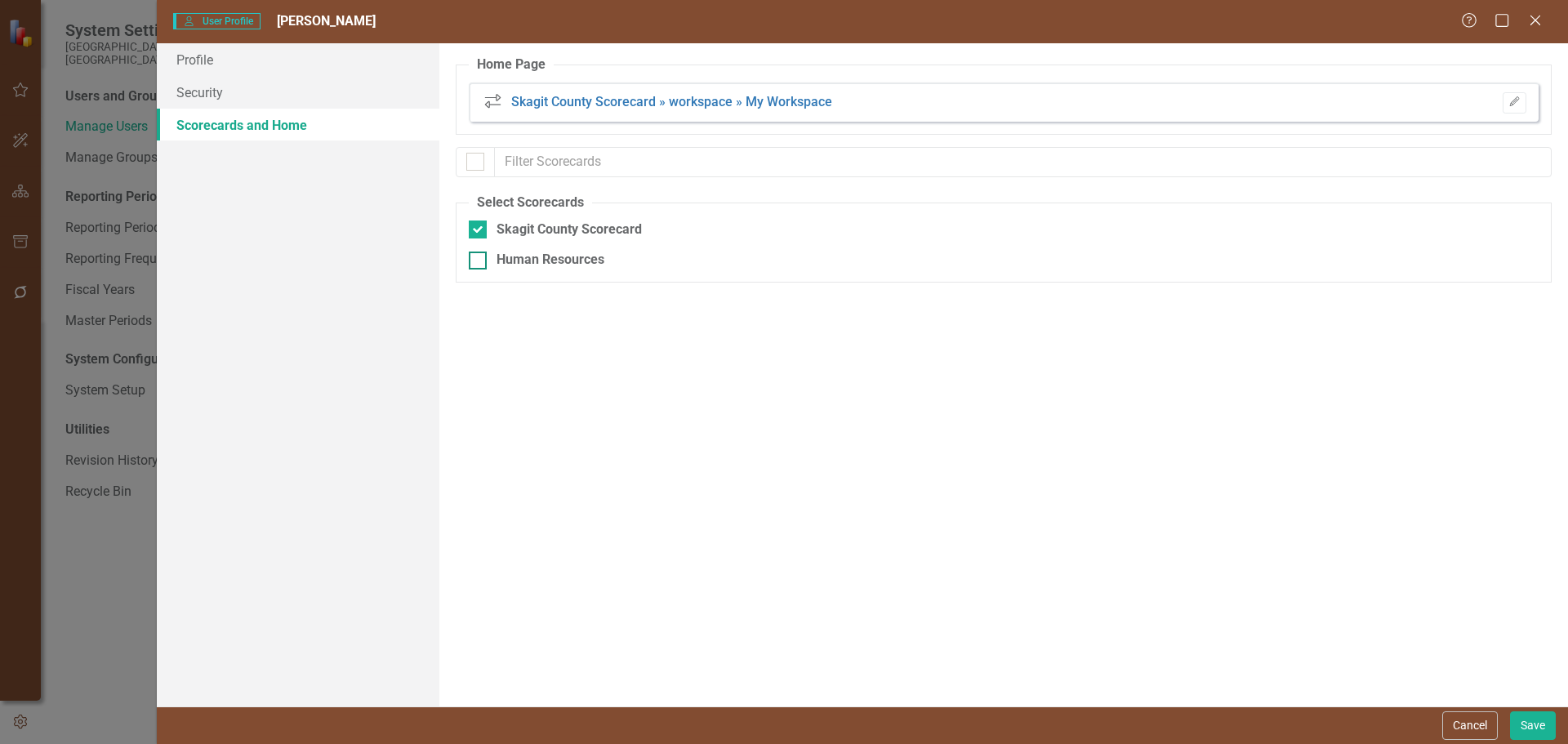
click at [479, 260] on input "Human Resources" at bounding box center [474, 256] width 11 height 11
checkbox input "true"
click at [215, 65] on link "Profile" at bounding box center [297, 60] width 283 height 33
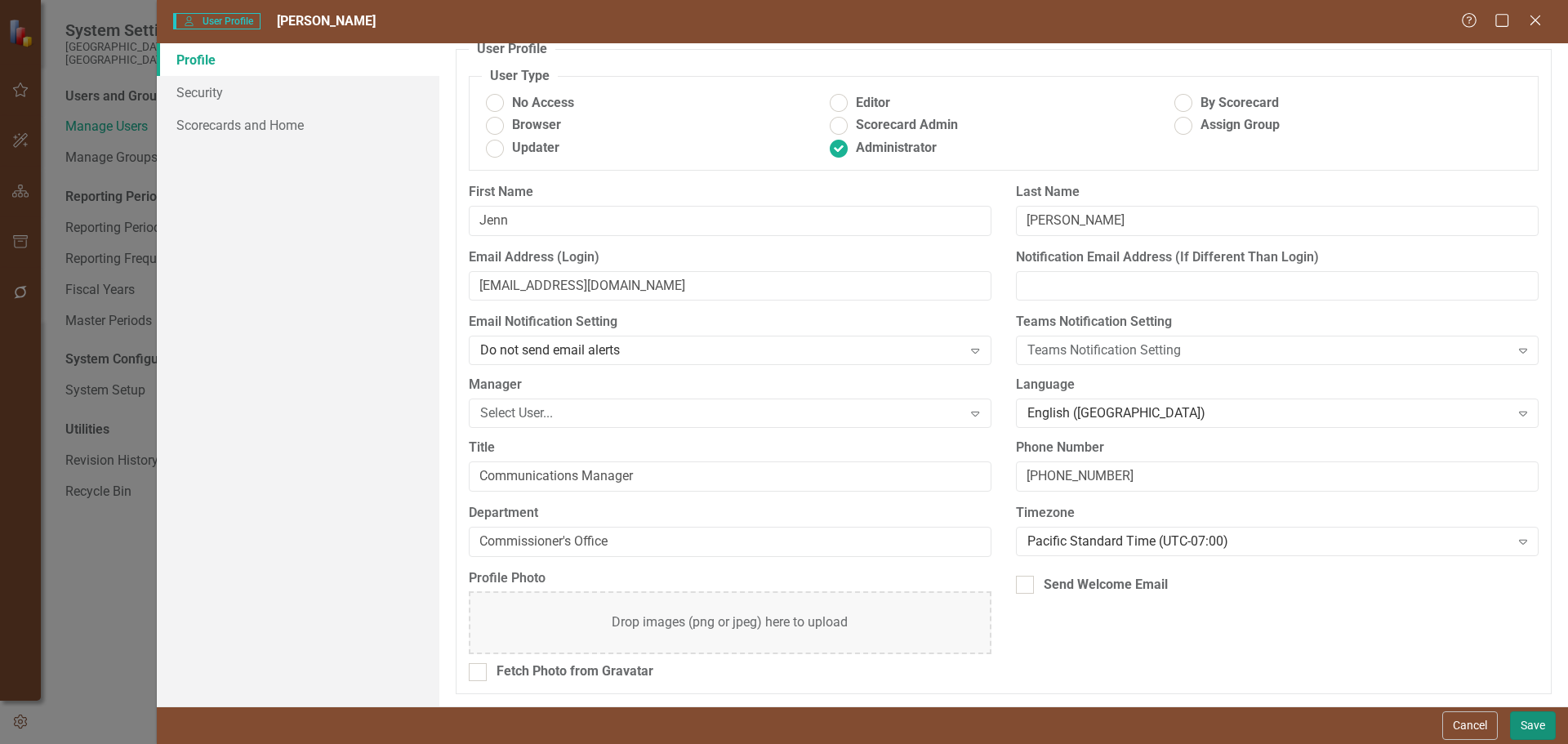
click at [1524, 713] on button "Save" at bounding box center [1532, 725] width 46 height 28
